Goal: Task Accomplishment & Management: Complete application form

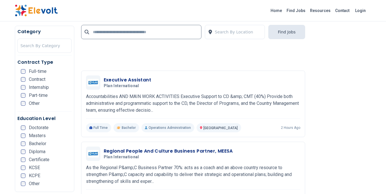
scroll to position [514, 0]
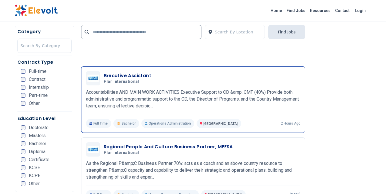
click at [132, 76] on h3 "Executive Assistant" at bounding box center [128, 75] width 48 height 7
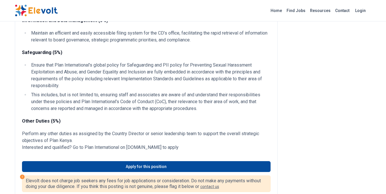
scroll to position [771, 0]
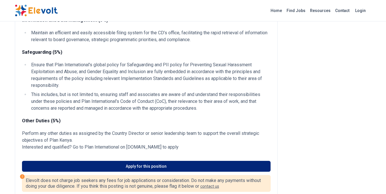
click at [138, 172] on link "Apply for this position" at bounding box center [146, 166] width 248 height 11
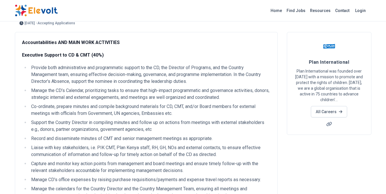
scroll to position [0, 0]
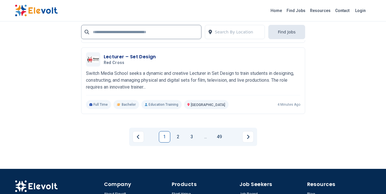
scroll to position [1342, 0]
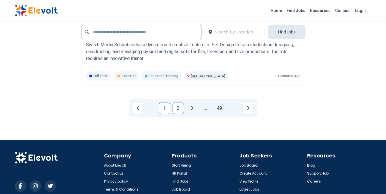
click at [177, 106] on link "2" at bounding box center [178, 108] width 11 height 11
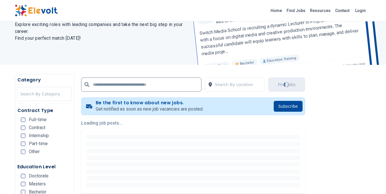
scroll to position [57, 0]
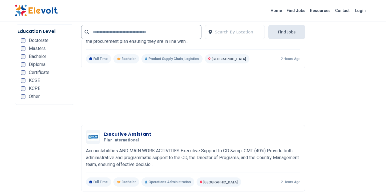
scroll to position [1200, 0]
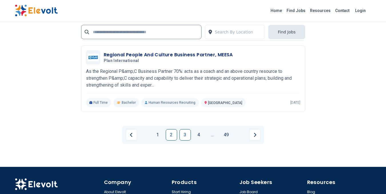
click at [187, 133] on link "3" at bounding box center [184, 134] width 11 height 11
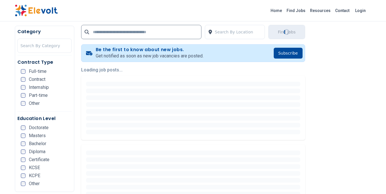
scroll to position [0, 0]
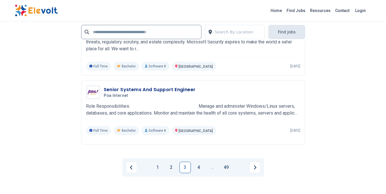
scroll to position [1341, 0]
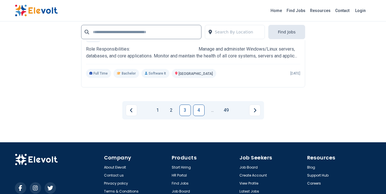
click at [197, 115] on link "4" at bounding box center [198, 110] width 11 height 11
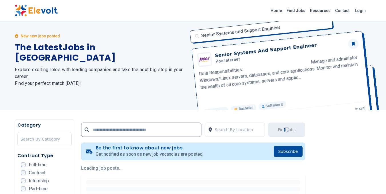
scroll to position [0, 0]
